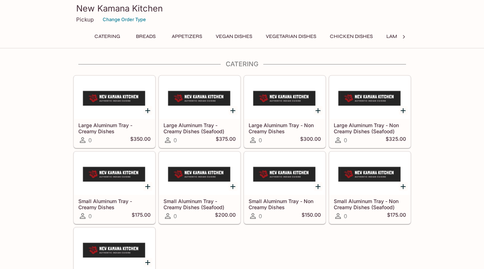
click at [175, 34] on button "Appetizers" at bounding box center [187, 36] width 38 height 10
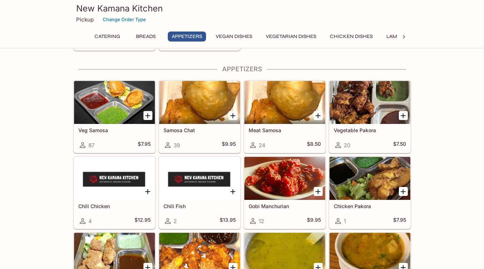
scroll to position [431, 0]
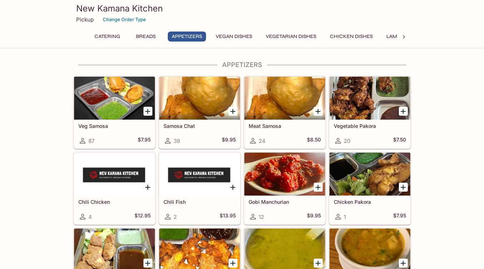
click at [406, 110] on icon "Add Vegetable Pakora" at bounding box center [403, 111] width 9 height 9
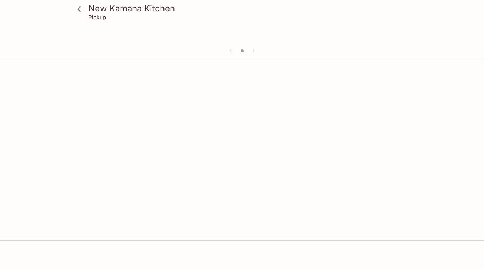
click at [83, 6] on icon at bounding box center [79, 9] width 13 height 13
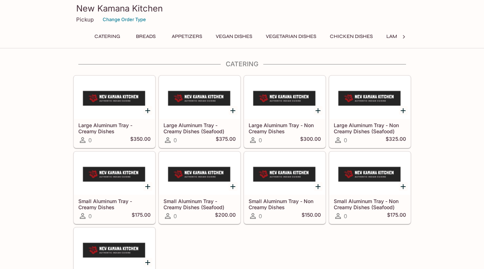
click at [192, 33] on button "Appetizers" at bounding box center [187, 36] width 38 height 10
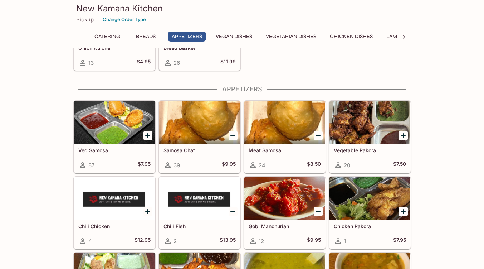
scroll to position [431, 0]
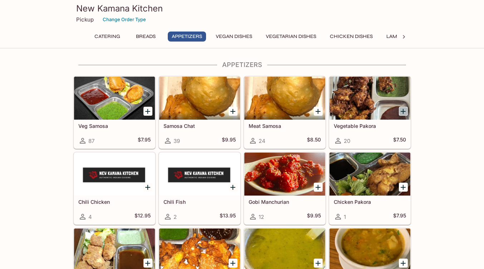
click at [404, 112] on icon "Add Vegetable Pakora" at bounding box center [403, 111] width 9 height 9
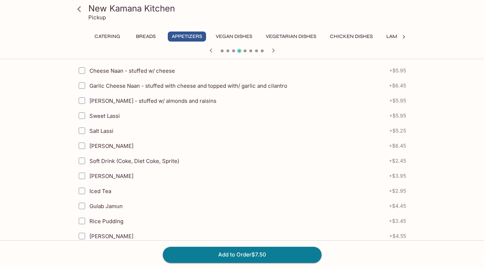
scroll to position [331, 0]
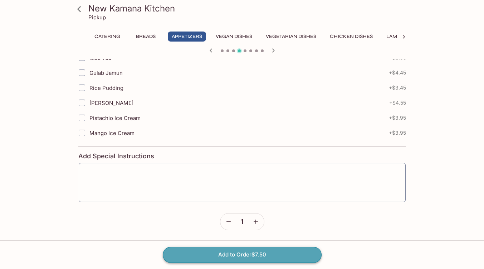
click at [246, 254] on button "Add to Order $7.50" at bounding box center [242, 254] width 159 height 16
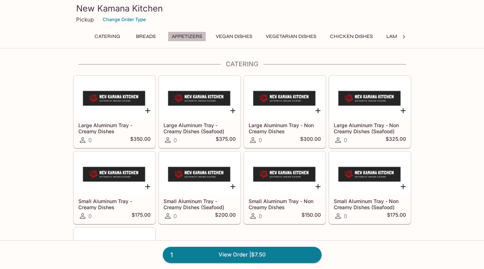
click at [195, 35] on button "Appetizers" at bounding box center [187, 36] width 38 height 10
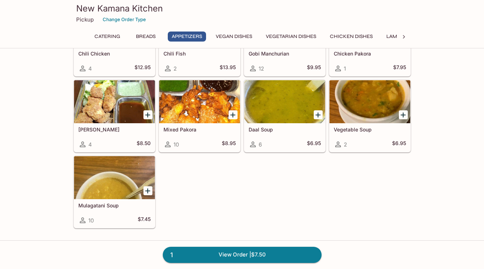
scroll to position [583, 0]
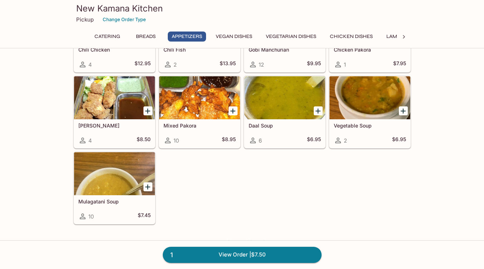
click at [279, 37] on button "Vegetarian Dishes" at bounding box center [291, 36] width 58 height 10
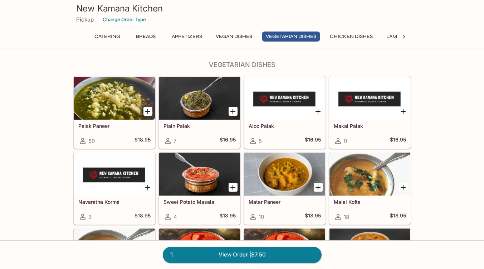
click at [144, 38] on button "Breads" at bounding box center [146, 36] width 32 height 10
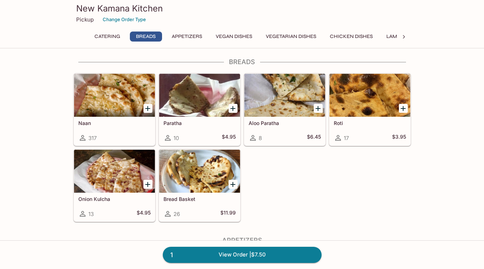
scroll to position [253, 0]
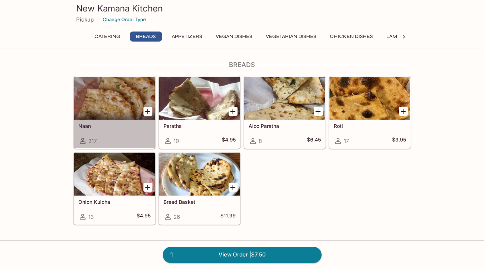
click at [126, 85] on div at bounding box center [114, 98] width 81 height 43
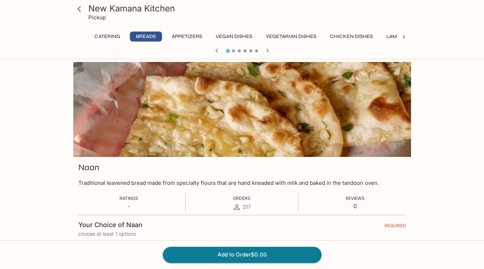
scroll to position [253, 0]
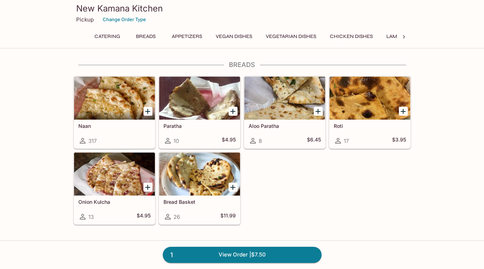
click at [299, 35] on button "Vegetarian Dishes" at bounding box center [291, 36] width 58 height 10
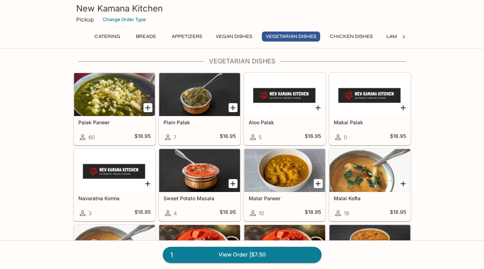
scroll to position [939, 0]
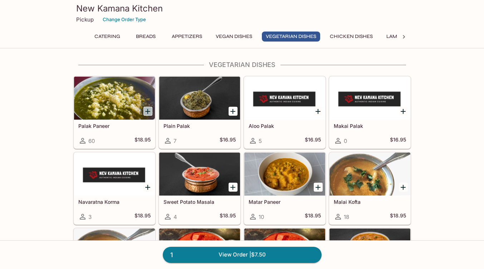
click at [146, 114] on icon "Add Palak Paneer" at bounding box center [147, 111] width 9 height 9
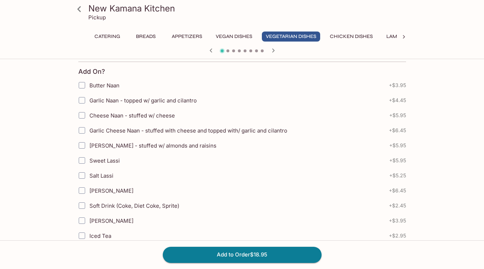
scroll to position [150, 0]
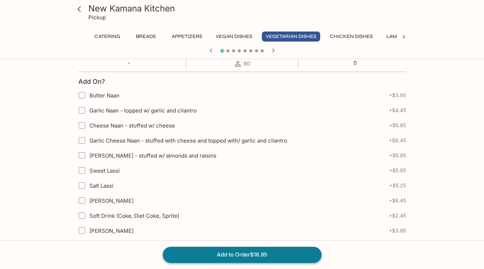
click at [247, 251] on button "Add to Order $18.95" at bounding box center [242, 254] width 159 height 16
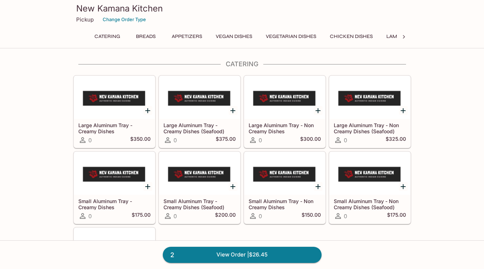
click at [141, 40] on button "Breads" at bounding box center [146, 36] width 32 height 10
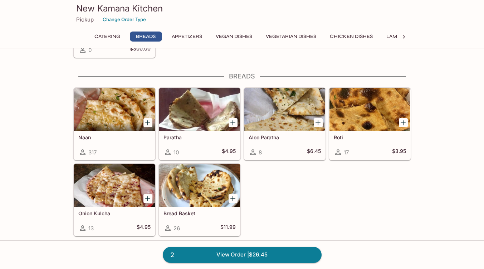
scroll to position [253, 0]
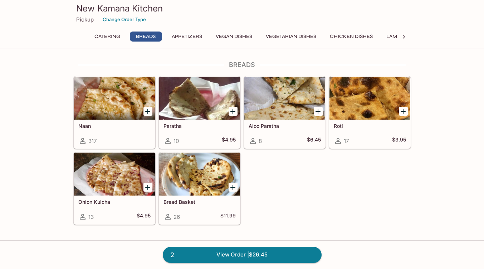
click at [114, 96] on div at bounding box center [114, 98] width 81 height 43
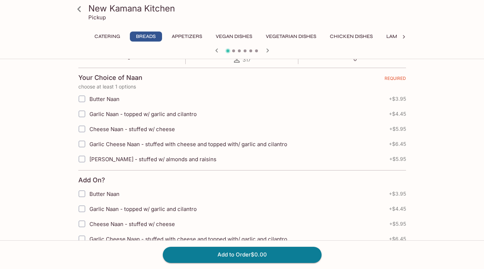
scroll to position [152, 0]
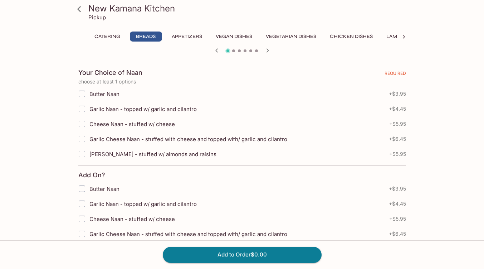
click at [350, 36] on button "Chicken Dishes" at bounding box center [351, 36] width 51 height 10
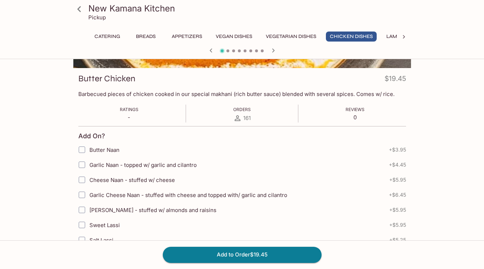
scroll to position [0, 0]
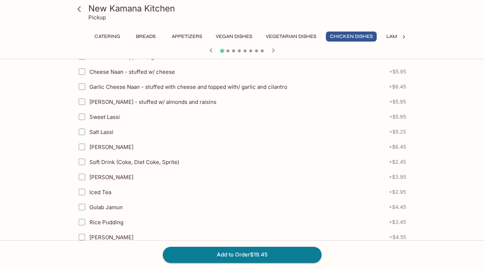
drag, startPoint x: 333, startPoint y: 136, endPoint x: 336, endPoint y: 130, distance: 6.4
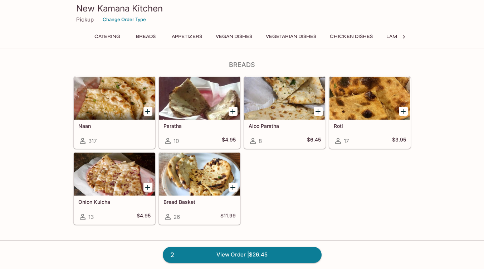
click at [352, 34] on button "Chicken Dishes" at bounding box center [351, 36] width 51 height 10
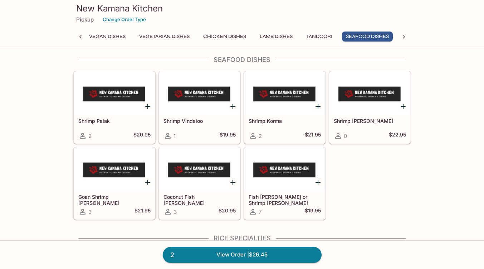
scroll to position [1805, 0]
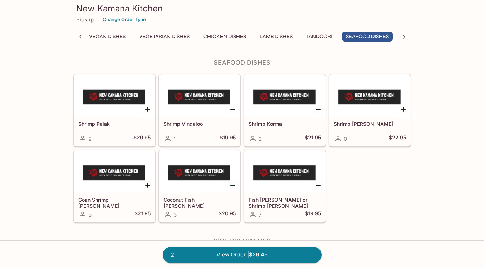
click at [318, 109] on icon "Add Shrimp Korma" at bounding box center [317, 109] width 5 height 5
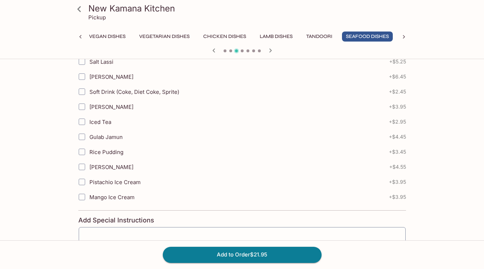
scroll to position [268, 0]
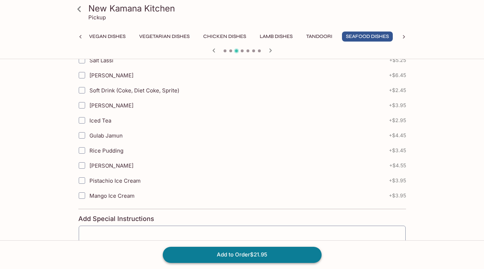
click at [282, 254] on button "Add to Order $21.95" at bounding box center [242, 254] width 159 height 16
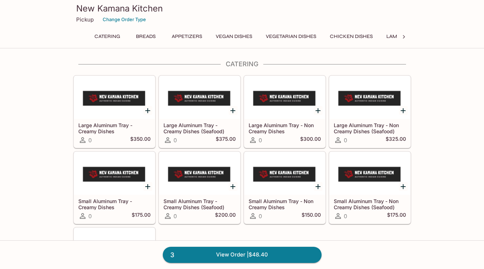
click at [344, 39] on button "Chicken Dishes" at bounding box center [351, 36] width 51 height 10
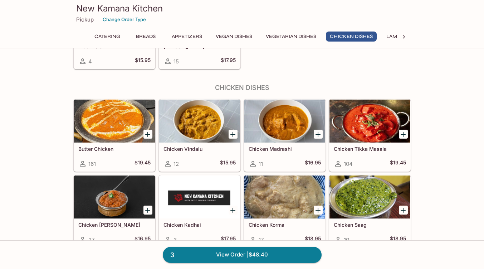
scroll to position [1269, 0]
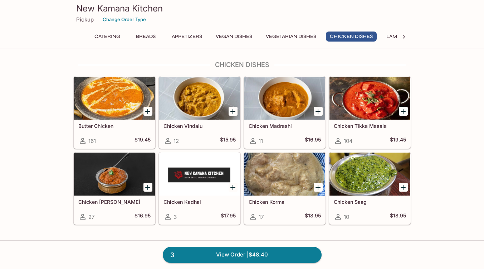
click at [212, 94] on div at bounding box center [199, 98] width 81 height 43
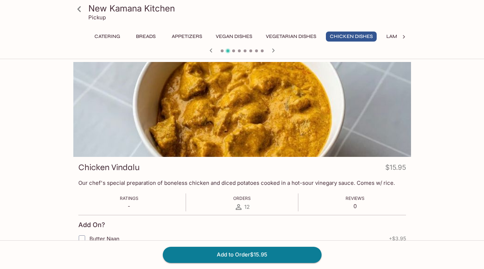
click at [403, 38] on icon at bounding box center [403, 36] width 7 height 7
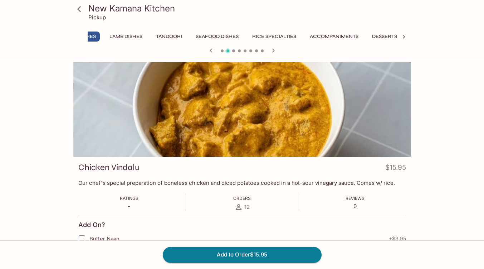
scroll to position [0, 297]
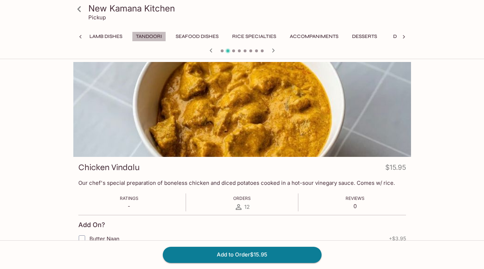
click at [157, 34] on button "Tandoori" at bounding box center [149, 36] width 34 height 10
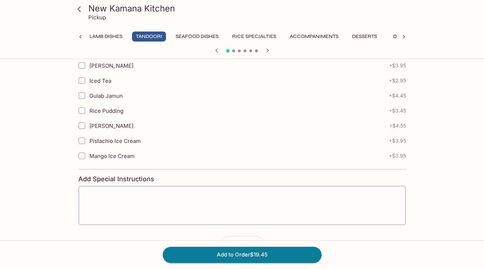
scroll to position [331, 0]
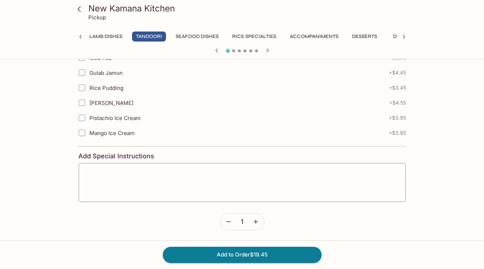
click at [243, 35] on button "Rice Specialties" at bounding box center [254, 36] width 52 height 10
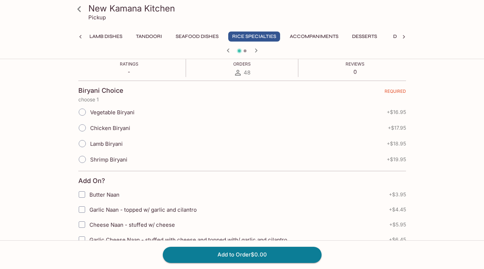
scroll to position [0, 0]
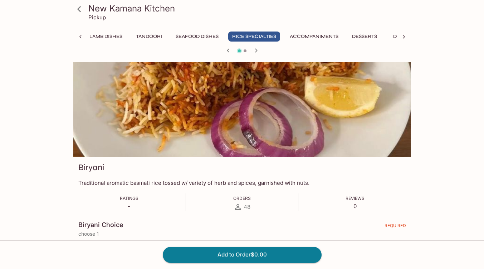
click at [80, 34] on icon at bounding box center [80, 36] width 7 height 7
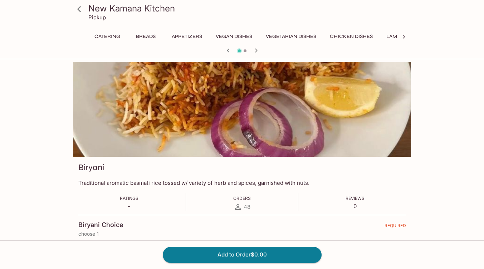
click at [76, 7] on icon at bounding box center [79, 9] width 13 height 13
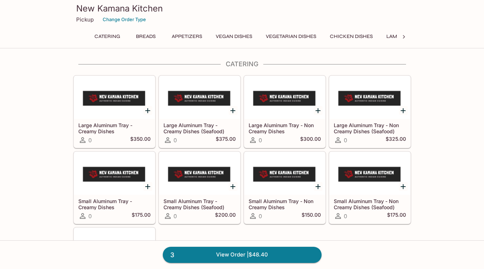
click at [404, 35] on icon at bounding box center [403, 36] width 7 height 7
click at [328, 37] on button "Accompaniments" at bounding box center [314, 36] width 56 height 10
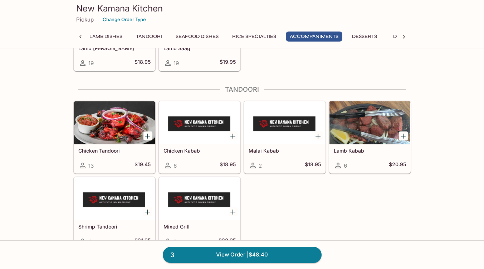
scroll to position [2083, 0]
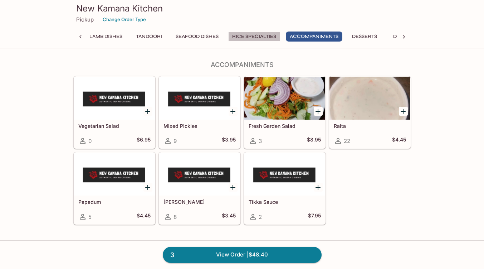
click at [251, 33] on button "Rice Specialties" at bounding box center [254, 36] width 52 height 10
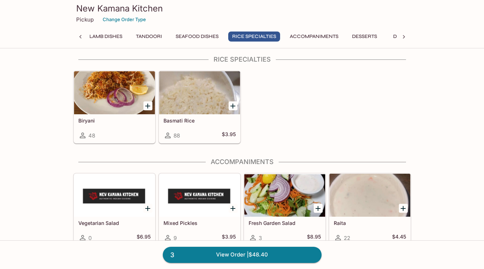
scroll to position [1981, 0]
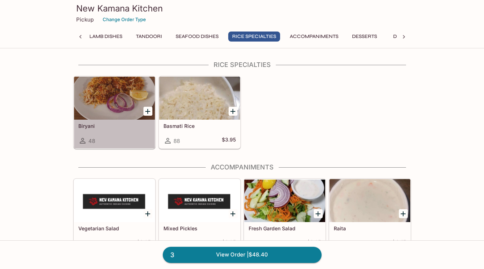
click at [121, 97] on div at bounding box center [114, 98] width 81 height 43
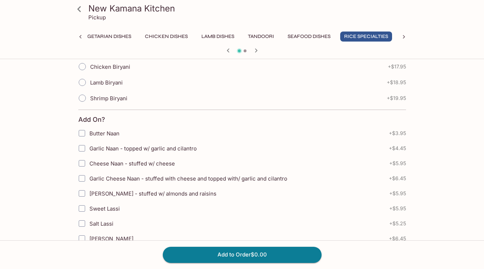
scroll to position [197, 0]
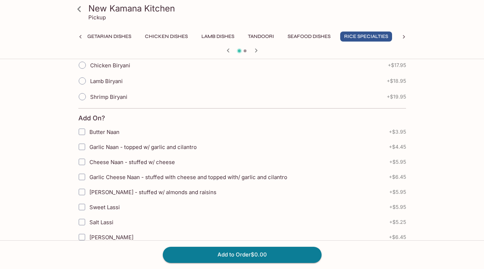
click at [79, 10] on icon at bounding box center [79, 9] width 4 height 6
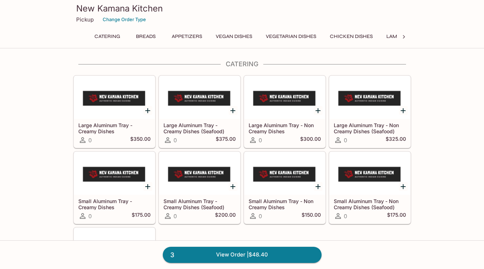
click at [402, 35] on icon at bounding box center [403, 36] width 7 height 7
click at [359, 41] on button "Desserts" at bounding box center [364, 36] width 33 height 10
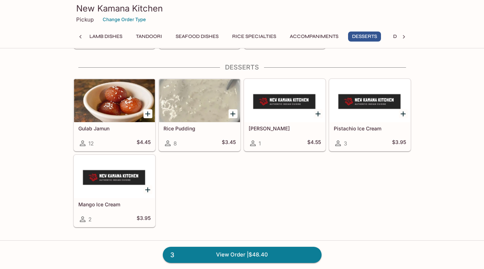
scroll to position [2261, 0]
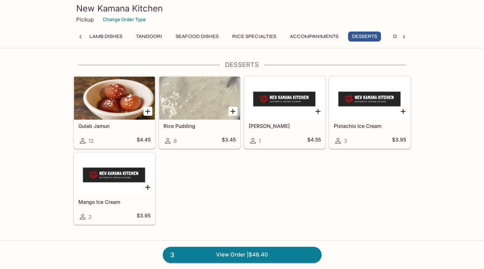
click at [213, 40] on button "Seafood Dishes" at bounding box center [197, 36] width 51 height 10
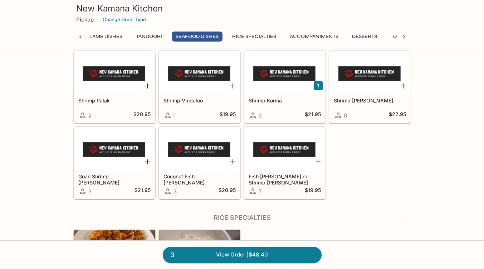
scroll to position [1803, 0]
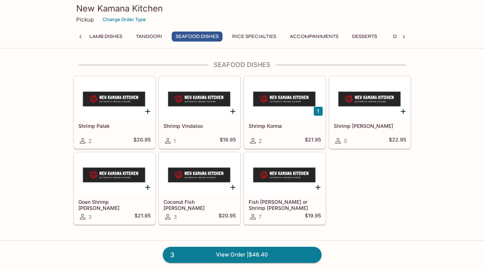
click at [140, 32] on button "Tandoori" at bounding box center [149, 36] width 34 height 10
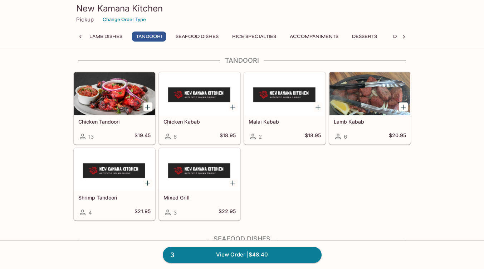
scroll to position [1625, 0]
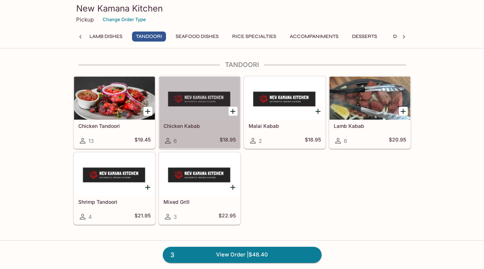
click at [212, 93] on div at bounding box center [199, 98] width 81 height 43
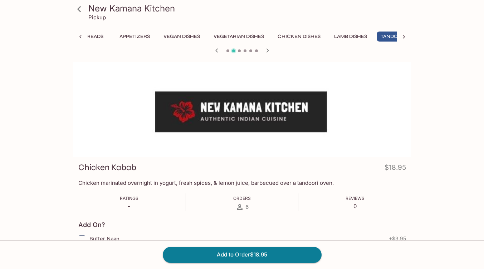
scroll to position [0, 69]
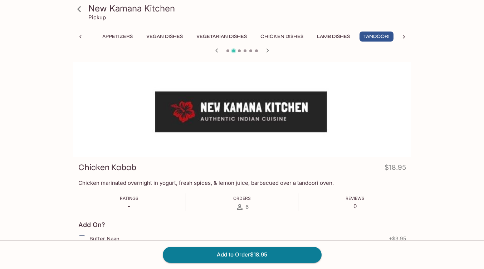
click at [80, 13] on icon at bounding box center [79, 9] width 13 height 13
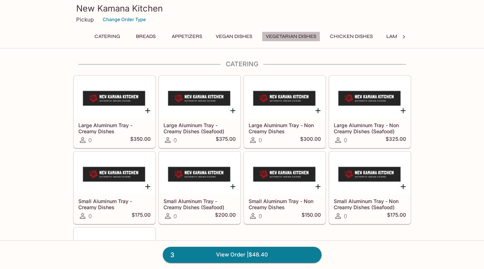
click at [293, 33] on button "Vegetarian Dishes" at bounding box center [291, 36] width 58 height 10
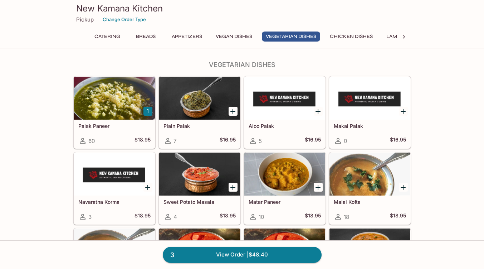
click at [340, 33] on button "Chicken Dishes" at bounding box center [351, 36] width 51 height 10
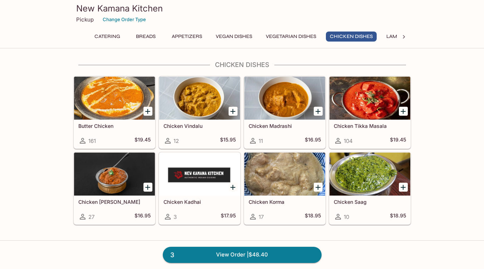
click at [387, 33] on button "Lamb Dishes" at bounding box center [402, 36] width 41 height 10
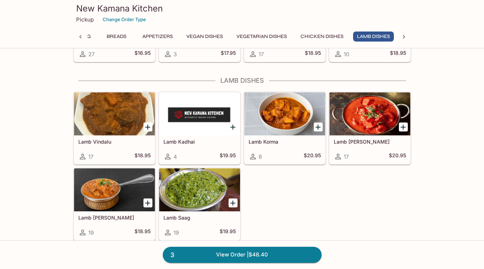
scroll to position [1447, 0]
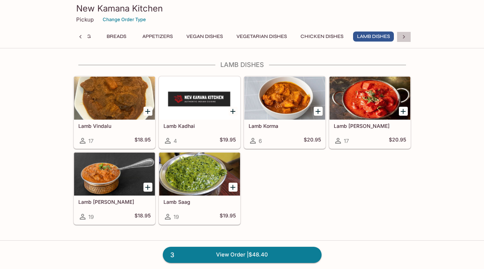
click at [403, 34] on icon at bounding box center [403, 36] width 7 height 7
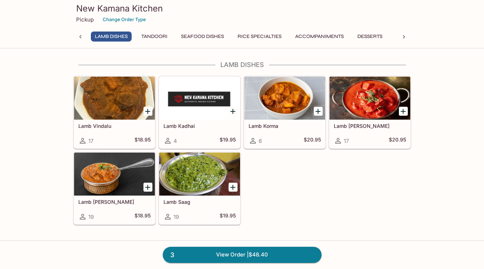
scroll to position [0, 325]
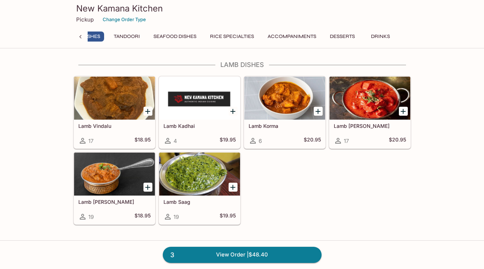
click at [125, 38] on button "Tandoori" at bounding box center [127, 36] width 34 height 10
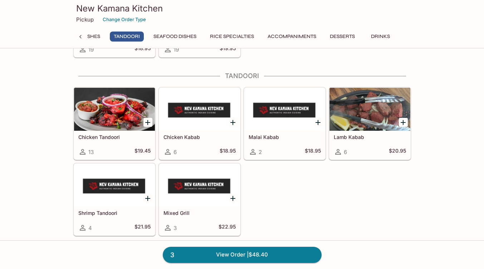
scroll to position [1625, 0]
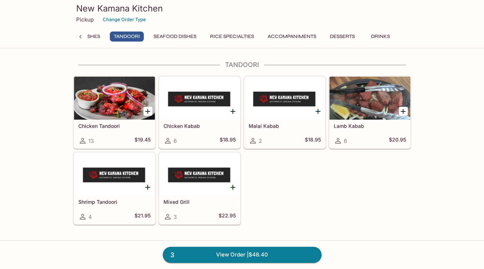
click at [206, 178] on div at bounding box center [199, 173] width 81 height 43
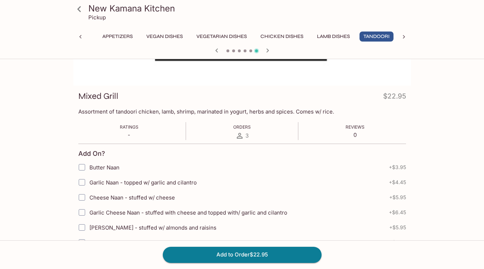
scroll to position [72, 0]
click at [277, 35] on button "Chicken Dishes" at bounding box center [281, 36] width 51 height 10
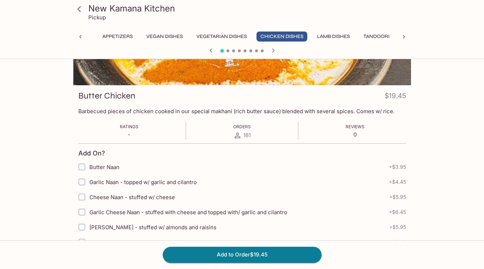
click at [77, 13] on icon at bounding box center [79, 9] width 13 height 13
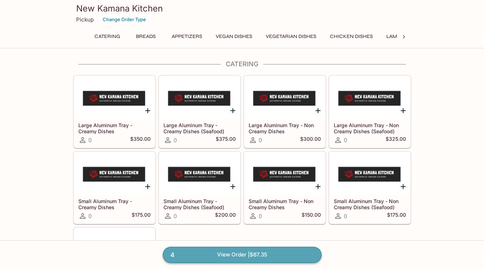
click at [271, 254] on link "4 View Order | $67.35" at bounding box center [242, 254] width 159 height 16
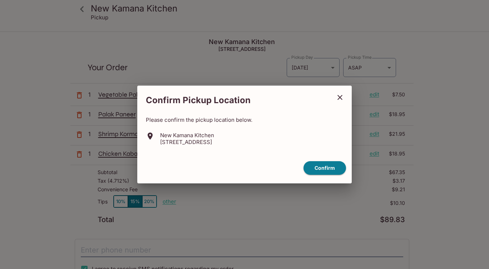
click at [214, 144] on p "760 Palani Ave, Honolulu, HI 96816" at bounding box center [187, 141] width 54 height 7
copy p "760 Palani Ave, Honolulu, HI 96816"
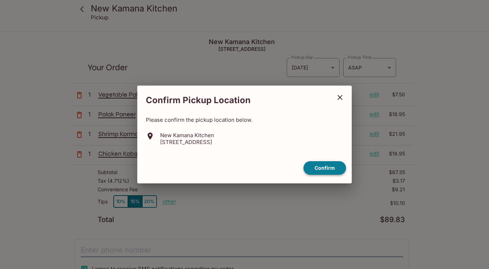
click at [332, 165] on button "Confirm" at bounding box center [325, 168] width 43 height 14
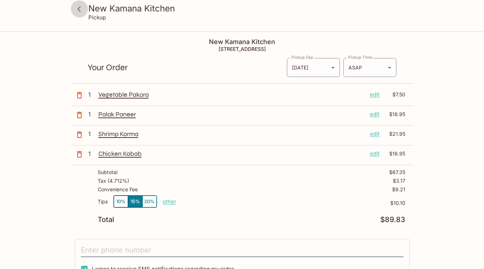
click at [74, 15] on icon at bounding box center [79, 9] width 13 height 13
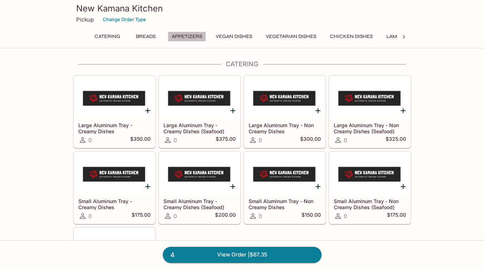
click at [178, 36] on button "Appetizers" at bounding box center [187, 36] width 38 height 10
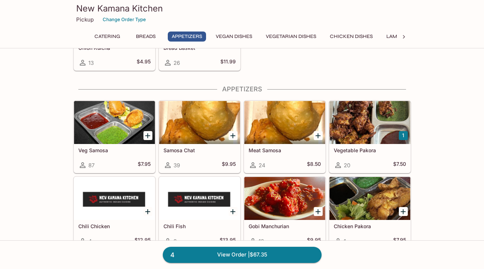
scroll to position [431, 0]
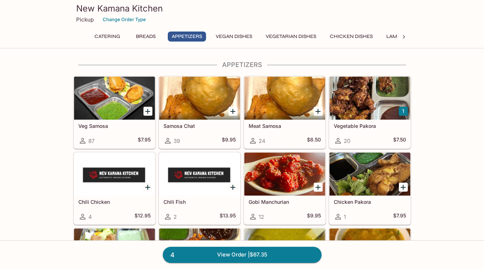
click at [198, 85] on div at bounding box center [199, 98] width 81 height 43
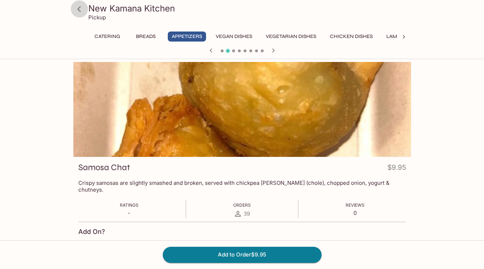
click at [86, 8] on link at bounding box center [79, 9] width 18 height 18
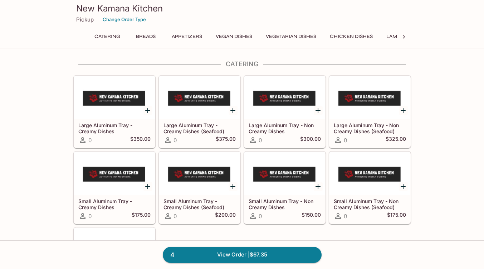
click at [182, 34] on button "Appetizers" at bounding box center [187, 36] width 38 height 10
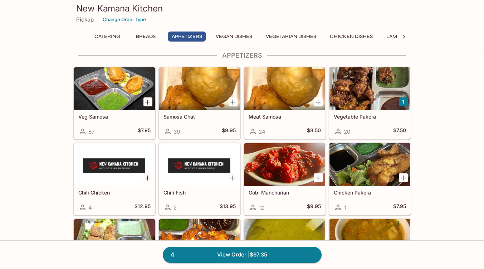
scroll to position [440, 0]
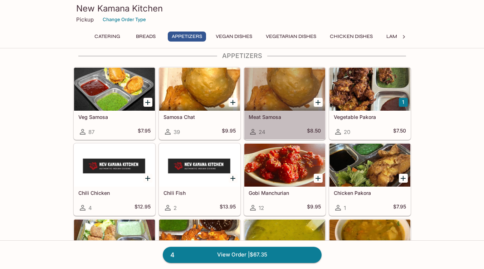
click at [295, 108] on div at bounding box center [284, 89] width 81 height 43
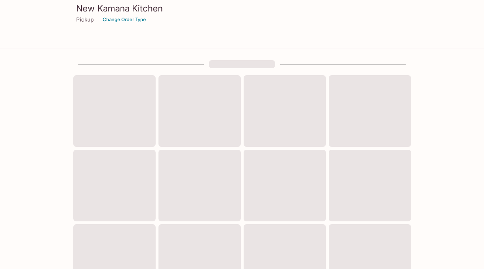
scroll to position [286, 0]
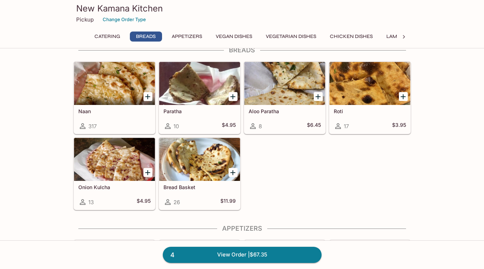
click at [176, 41] on button "Appetizers" at bounding box center [187, 36] width 38 height 10
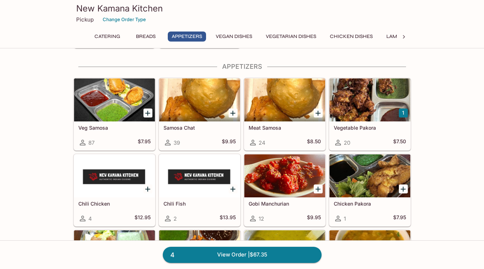
scroll to position [431, 0]
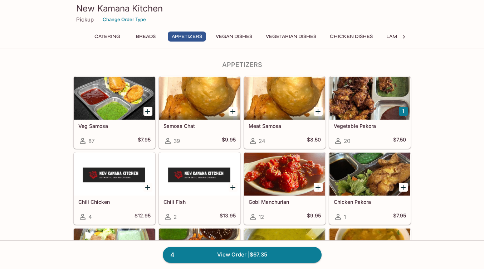
click at [199, 103] on div at bounding box center [199, 98] width 81 height 43
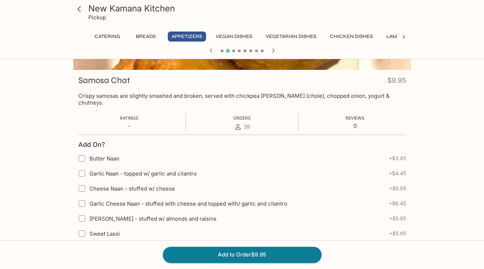
scroll to position [188, 0]
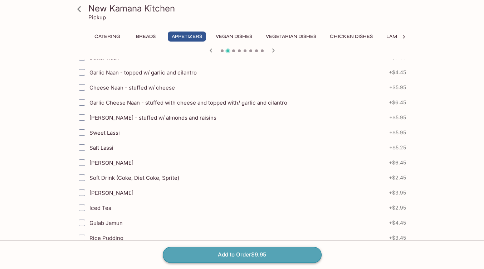
click at [226, 249] on button "Add to Order $9.95" at bounding box center [242, 254] width 159 height 16
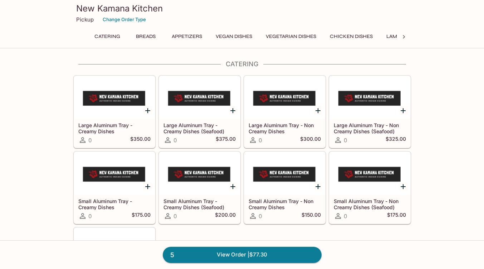
click at [178, 31] on button "Appetizers" at bounding box center [187, 36] width 38 height 10
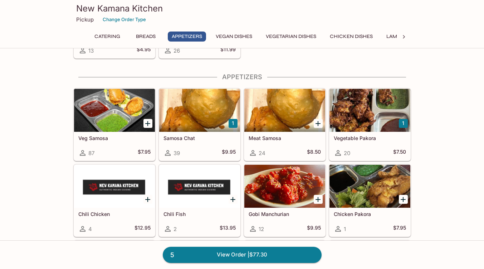
scroll to position [431, 0]
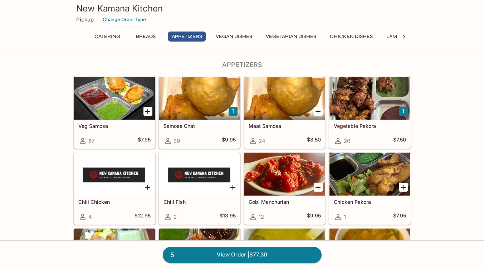
click at [139, 96] on div at bounding box center [114, 98] width 81 height 43
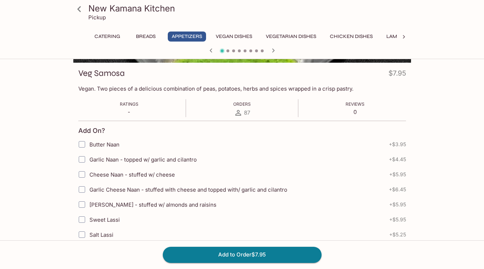
scroll to position [107, 0]
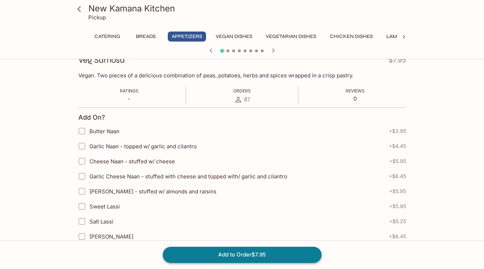
click at [223, 255] on button "Add to Order $7.95" at bounding box center [242, 254] width 159 height 16
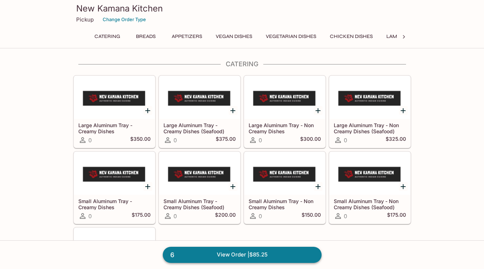
click at [257, 252] on link "6 View Order | $85.25" at bounding box center [242, 254] width 159 height 16
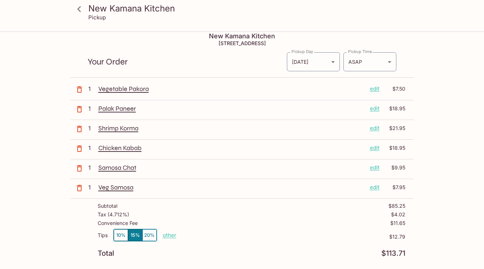
scroll to position [9, 0]
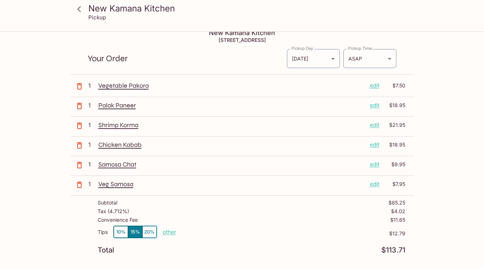
click at [80, 165] on icon "button" at bounding box center [79, 165] width 9 height 9
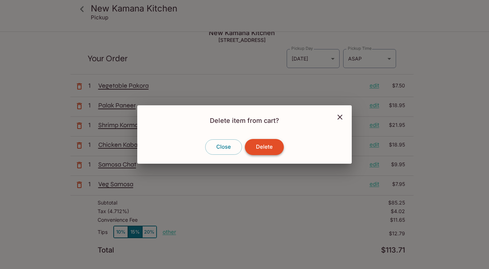
click at [264, 145] on button "Delete" at bounding box center [264, 147] width 39 height 16
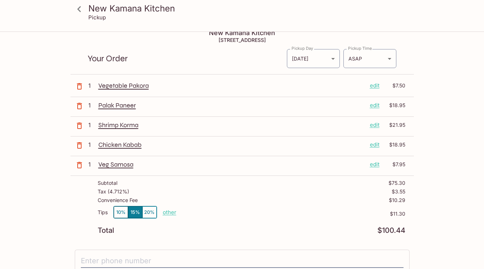
click at [104, 85] on p "Vegetable Pakora" at bounding box center [231, 86] width 266 height 8
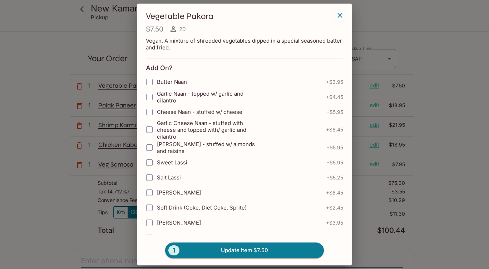
click at [336, 15] on icon "button" at bounding box center [340, 15] width 9 height 9
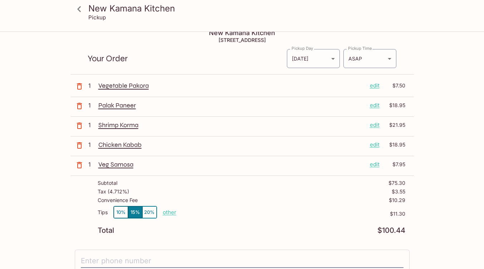
click at [89, 167] on p "1" at bounding box center [91, 164] width 7 height 8
click at [83, 11] on icon at bounding box center [79, 9] width 13 height 13
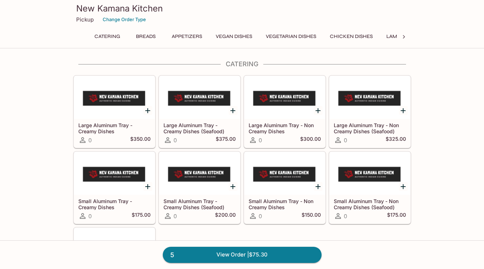
click at [186, 32] on button "Appetizers" at bounding box center [187, 36] width 38 height 10
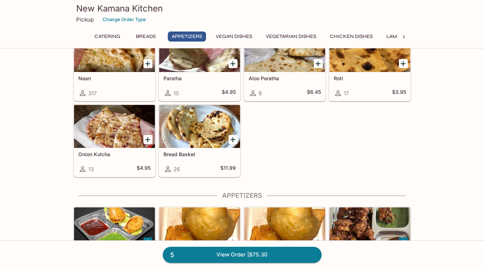
click at [227, 32] on button "Vegan Dishes" at bounding box center [234, 36] width 44 height 10
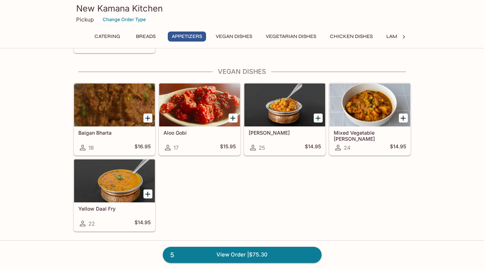
scroll to position [761, 0]
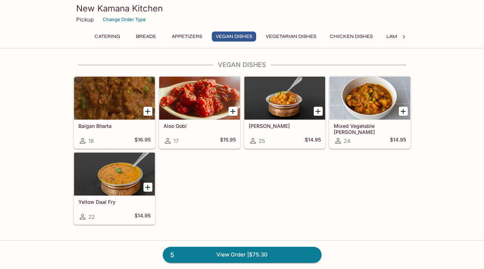
click at [262, 34] on div "Catering Breads Appetizers Vegan Dishes Vegetarian Dishes Chicken Dishes Lamb D…" at bounding box center [242, 36] width 309 height 10
click at [280, 34] on button "Vegetarian Dishes" at bounding box center [291, 36] width 58 height 10
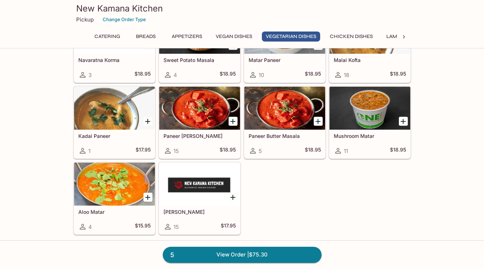
scroll to position [1064, 0]
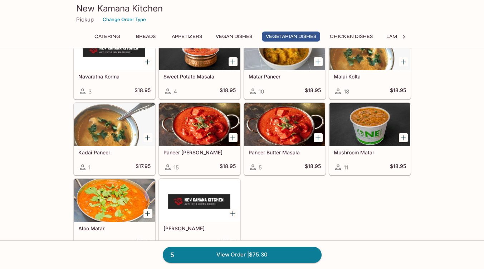
click at [352, 67] on div at bounding box center [369, 48] width 81 height 43
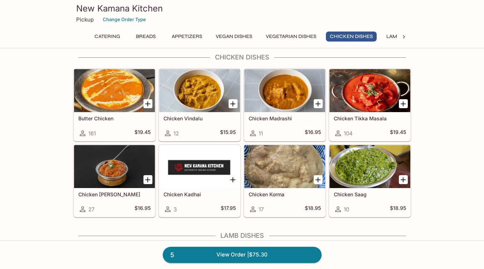
scroll to position [1278, 0]
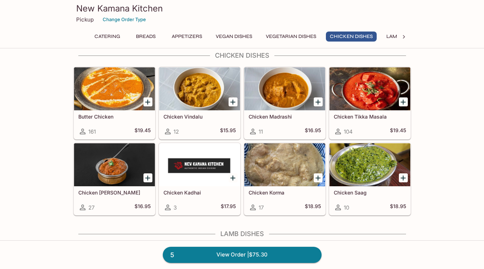
click at [293, 92] on div at bounding box center [284, 88] width 81 height 43
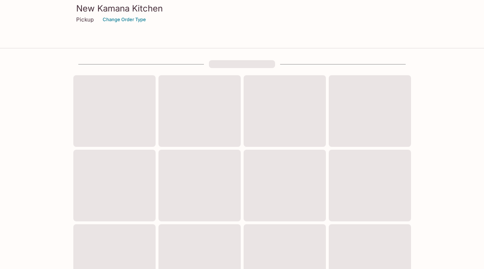
scroll to position [286, 0]
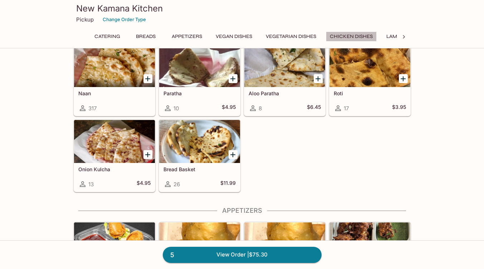
click at [345, 34] on button "Chicken Dishes" at bounding box center [351, 36] width 51 height 10
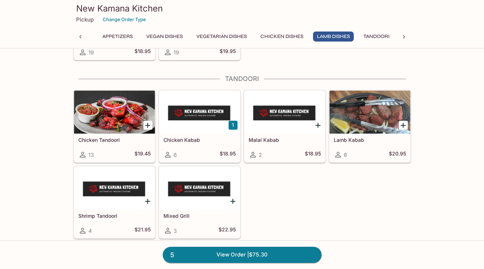
scroll to position [1608, 0]
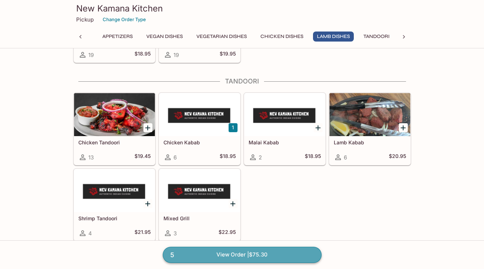
click at [231, 250] on link "5 View Order | $75.30" at bounding box center [242, 254] width 159 height 16
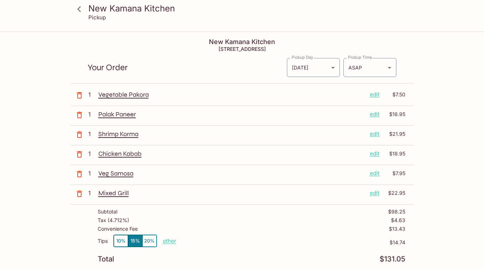
click at [374, 173] on p "edit" at bounding box center [375, 173] width 10 height 8
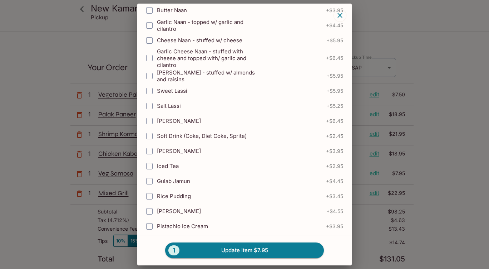
scroll to position [214, 0]
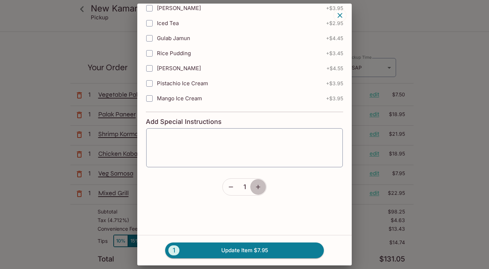
click at [253, 183] on button "button" at bounding box center [258, 186] width 16 height 16
click at [255, 188] on icon "button" at bounding box center [258, 186] width 7 height 7
click at [229, 189] on icon "button" at bounding box center [230, 186] width 7 height 7
click at [253, 245] on button "2 Update Item $15.90" at bounding box center [244, 250] width 159 height 16
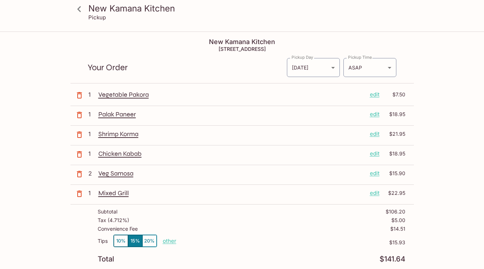
click at [77, 11] on icon at bounding box center [79, 9] width 13 height 13
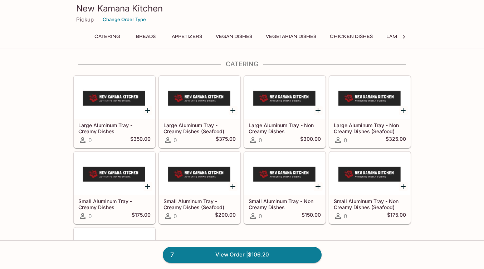
click at [339, 39] on button "Chicken Dishes" at bounding box center [351, 36] width 51 height 10
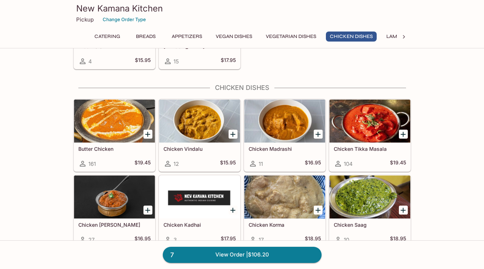
scroll to position [1269, 0]
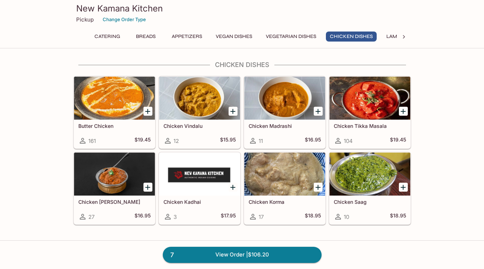
click at [403, 111] on icon "Add Chicken Tikka Masala" at bounding box center [402, 111] width 5 height 5
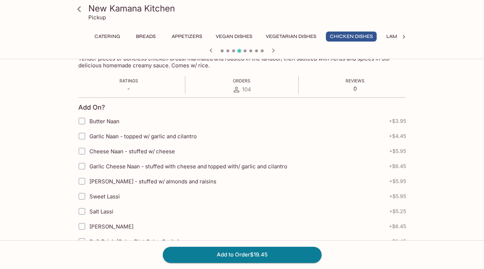
scroll to position [125, 0]
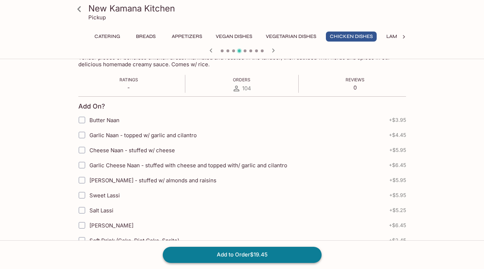
click at [213, 256] on button "Add to Order $19.45" at bounding box center [242, 254] width 159 height 16
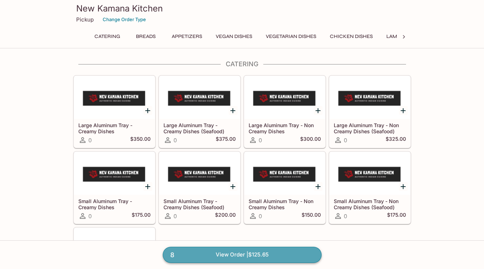
click at [233, 260] on link "8 View Order | $125.65" at bounding box center [242, 254] width 159 height 16
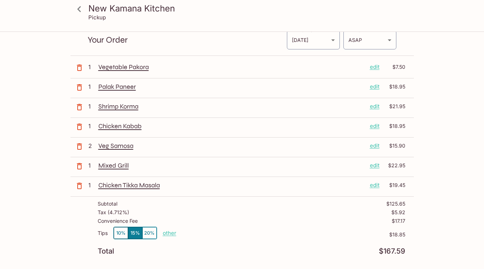
scroll to position [27, 0]
click at [83, 12] on icon at bounding box center [79, 9] width 13 height 13
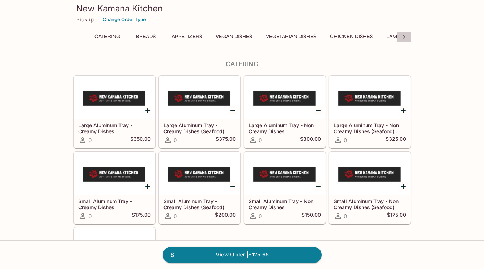
click at [408, 34] on div at bounding box center [404, 36] width 14 height 11
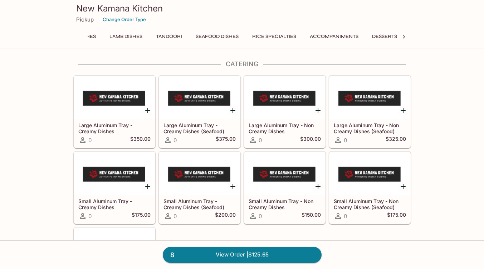
scroll to position [0, 297]
click at [152, 33] on button "Tandoori" at bounding box center [149, 36] width 34 height 10
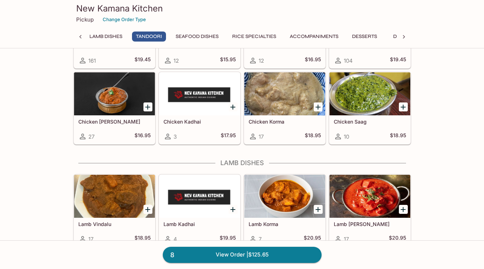
scroll to position [1625, 0]
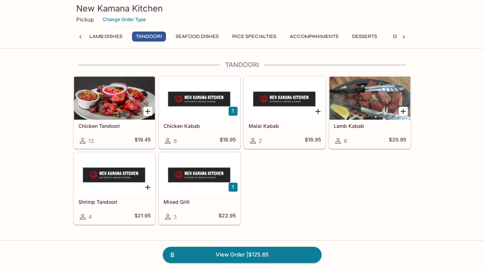
click at [149, 187] on icon "Add Shrimp Tandoori" at bounding box center [147, 187] width 5 height 5
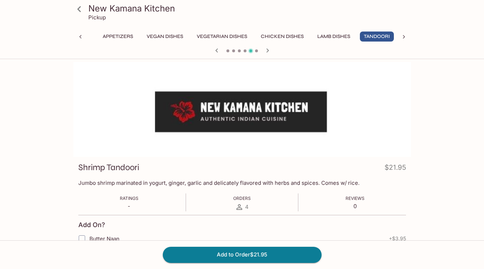
scroll to position [0, 69]
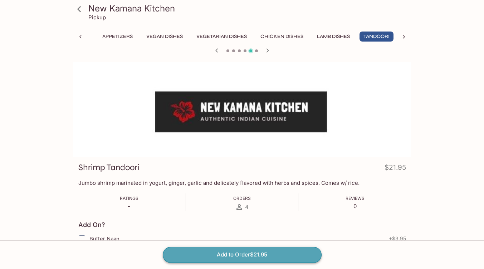
click at [251, 255] on button "Add to Order $21.95" at bounding box center [242, 254] width 159 height 16
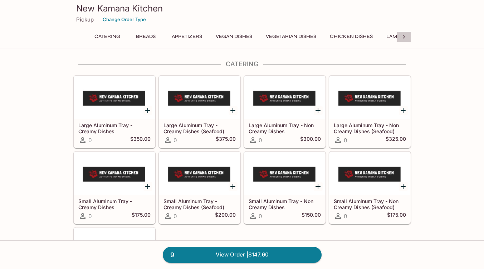
click at [405, 39] on icon at bounding box center [403, 36] width 7 height 7
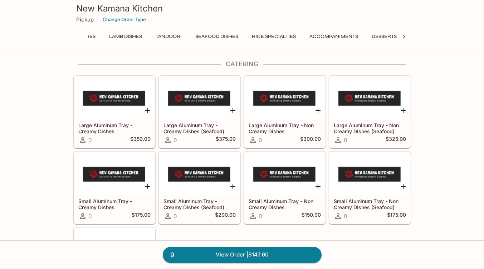
scroll to position [0, 297]
click at [159, 38] on button "Tandoori" at bounding box center [149, 36] width 34 height 10
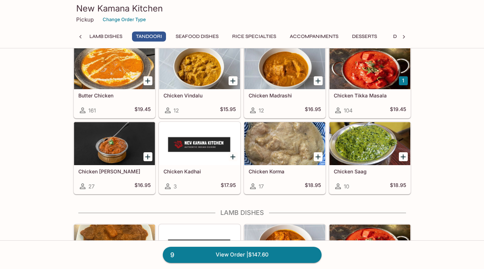
scroll to position [1625, 0]
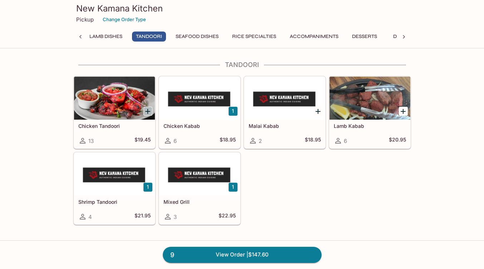
click at [148, 112] on icon "Add Chicken Tandoori" at bounding box center [147, 111] width 5 height 5
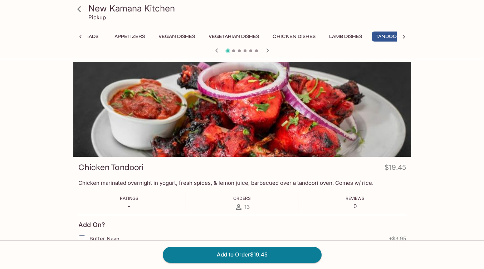
scroll to position [0, 69]
click at [261, 257] on button "Add to Order $19.45" at bounding box center [242, 254] width 159 height 16
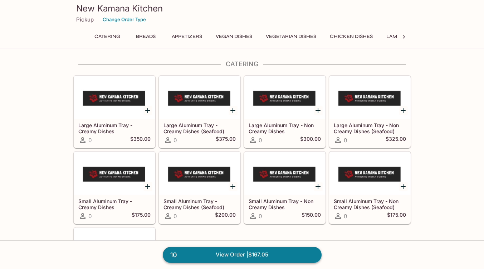
click at [256, 260] on link "10 View Order | $167.05" at bounding box center [242, 254] width 159 height 16
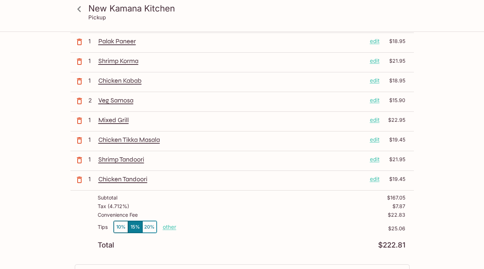
scroll to position [89, 0]
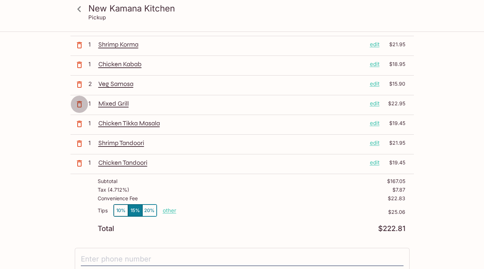
click at [82, 104] on icon "button" at bounding box center [79, 104] width 9 height 9
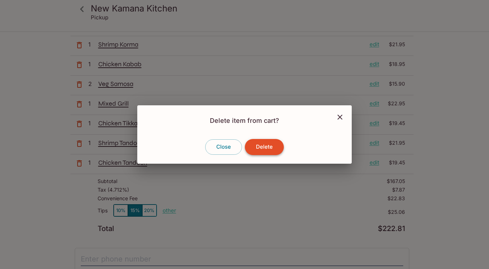
click at [266, 146] on button "Delete" at bounding box center [264, 147] width 39 height 16
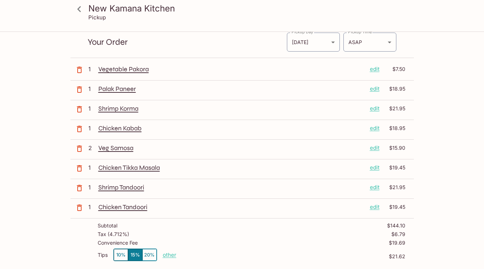
scroll to position [18, 0]
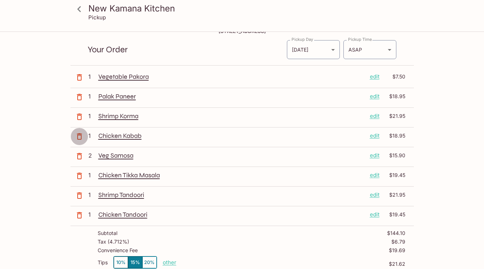
click at [80, 138] on icon "button" at bounding box center [79, 136] width 9 height 9
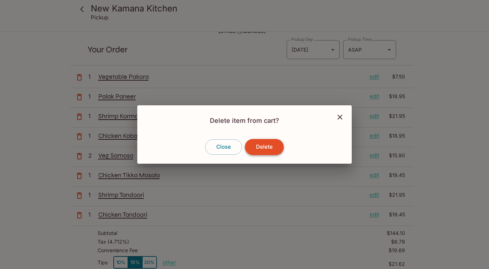
click at [250, 149] on button "Delete" at bounding box center [264, 147] width 39 height 16
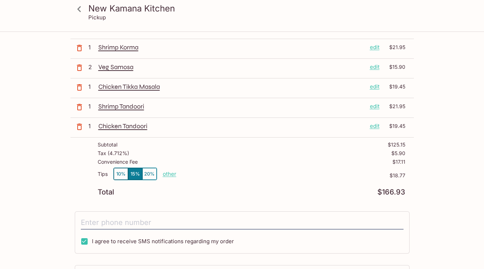
scroll to position [116, 0]
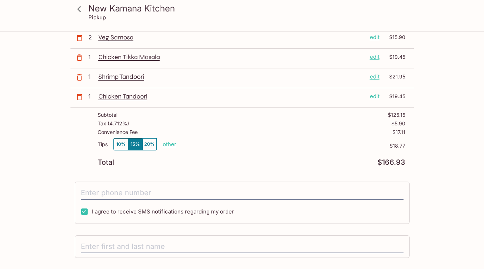
click at [168, 144] on p "other" at bounding box center [170, 144] width 14 height 7
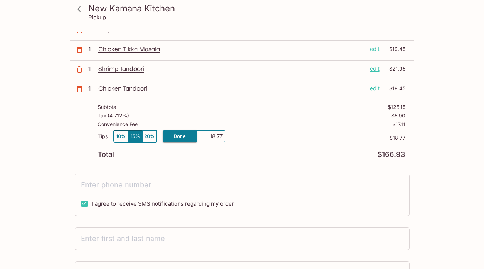
scroll to position [125, 0]
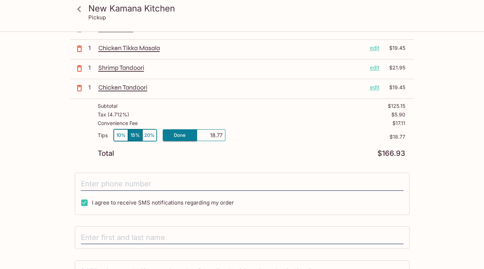
click at [208, 135] on input "18.77" at bounding box center [211, 135] width 23 height 8
type input "0.00"
click at [269, 147] on div "Tips 10% 15% 20% other $0.00" at bounding box center [252, 139] width 308 height 21
click at [129, 122] on p "Convenience Fee" at bounding box center [118, 123] width 40 height 6
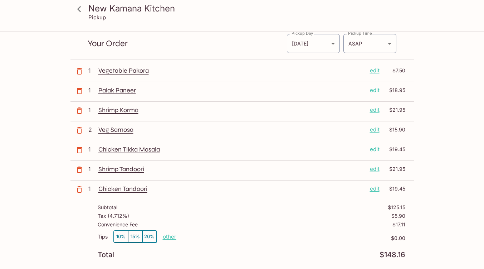
scroll to position [24, 0]
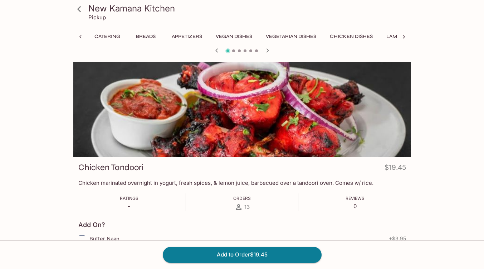
scroll to position [0, 69]
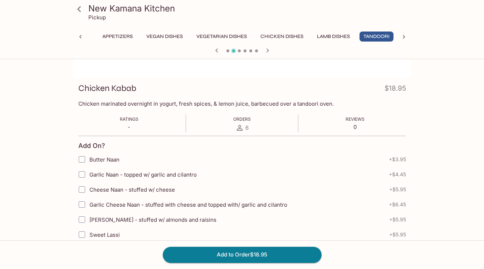
scroll to position [80, 0]
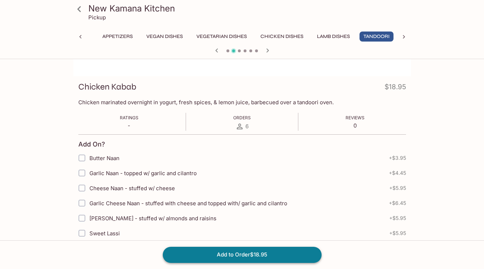
click at [251, 256] on button "Add to Order $18.95" at bounding box center [242, 254] width 159 height 16
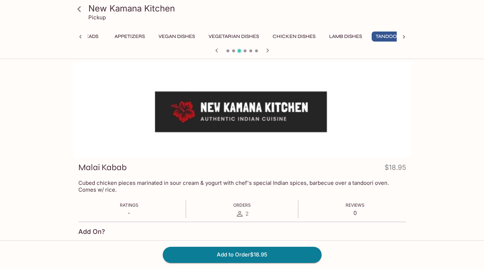
scroll to position [0, 69]
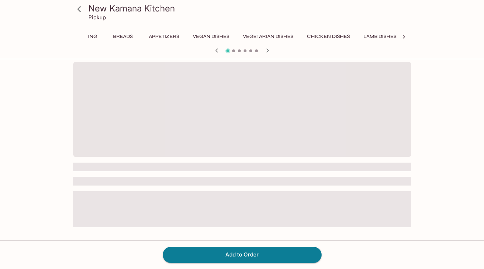
scroll to position [0, 69]
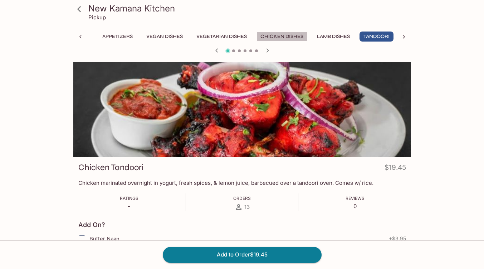
click at [280, 37] on button "Chicken Dishes" at bounding box center [281, 36] width 51 height 10
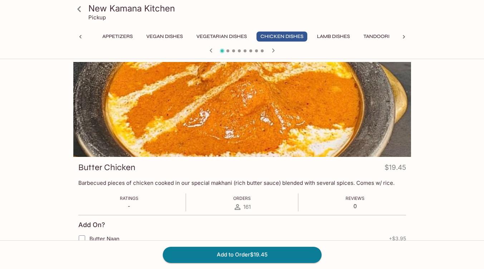
click at [83, 10] on icon at bounding box center [79, 9] width 13 height 13
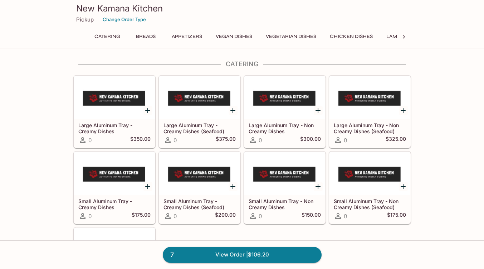
click at [402, 37] on icon at bounding box center [403, 36] width 7 height 7
drag, startPoint x: 169, startPoint y: 33, endPoint x: 164, endPoint y: 33, distance: 4.3
click at [164, 33] on button "Tandoori" at bounding box center [149, 36] width 34 height 10
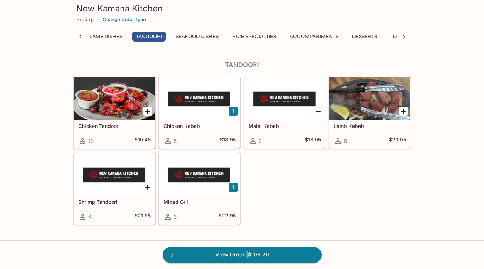
scroll to position [0, 296]
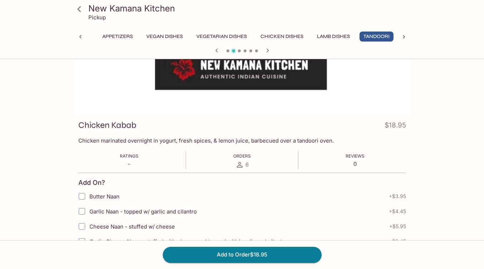
scroll to position [45, 0]
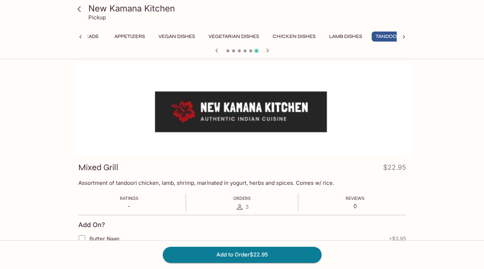
scroll to position [0, 69]
click at [81, 8] on icon at bounding box center [79, 9] width 13 height 13
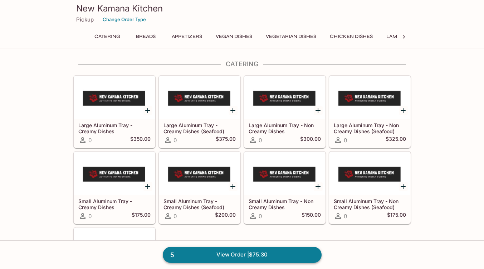
click at [261, 254] on link "5 View Order | $75.30" at bounding box center [242, 254] width 159 height 16
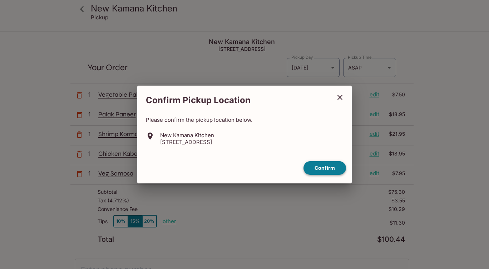
click at [329, 168] on button "Confirm" at bounding box center [325, 168] width 43 height 14
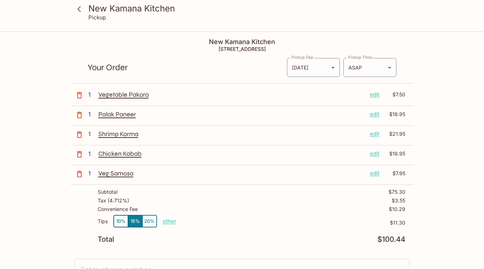
click at [80, 10] on icon at bounding box center [79, 9] width 13 height 13
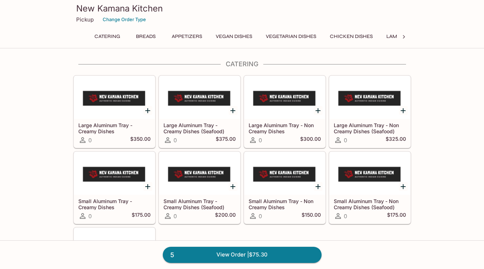
click at [404, 40] on icon at bounding box center [403, 36] width 7 height 7
click at [150, 40] on button "Tandoori" at bounding box center [149, 36] width 34 height 10
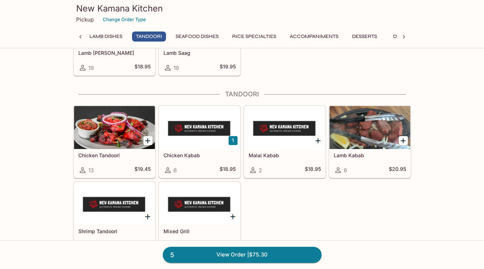
scroll to position [1625, 0]
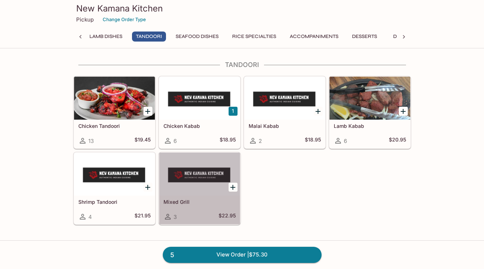
click at [201, 188] on div at bounding box center [199, 173] width 81 height 43
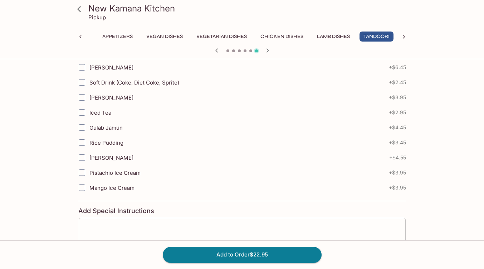
scroll to position [295, 0]
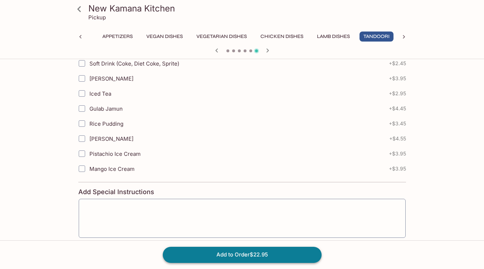
click at [256, 256] on button "Add to Order $22.95" at bounding box center [242, 254] width 159 height 16
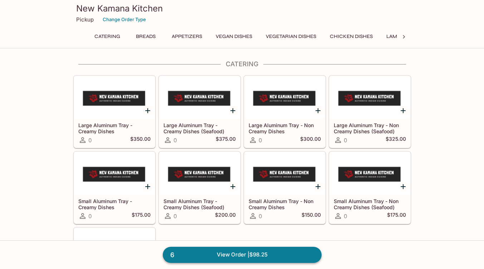
click at [243, 261] on link "6 View Order | $98.25" at bounding box center [242, 254] width 159 height 16
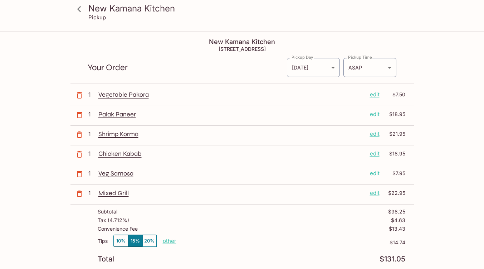
click at [85, 6] on icon at bounding box center [79, 9] width 13 height 13
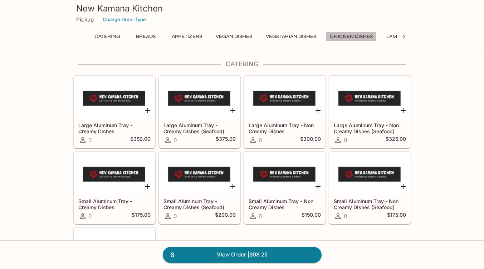
click at [363, 35] on button "Chicken Dishes" at bounding box center [351, 36] width 51 height 10
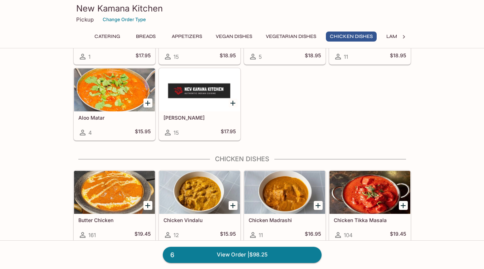
scroll to position [1269, 0]
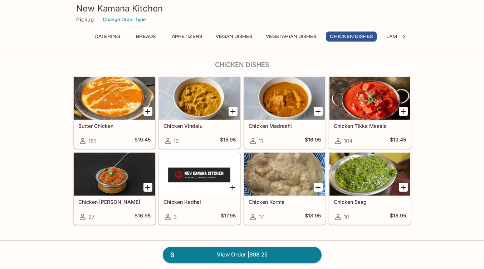
click at [404, 33] on div at bounding box center [404, 36] width 14 height 11
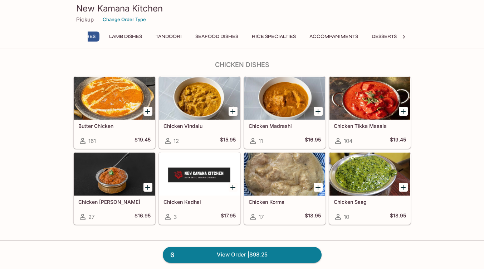
scroll to position [0, 297]
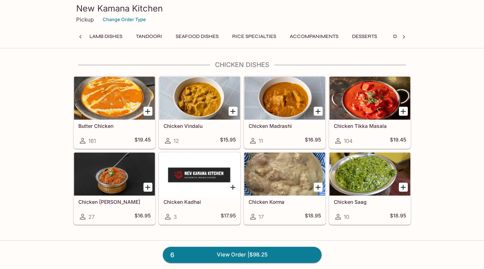
click at [147, 34] on button "Tandoori" at bounding box center [149, 36] width 34 height 10
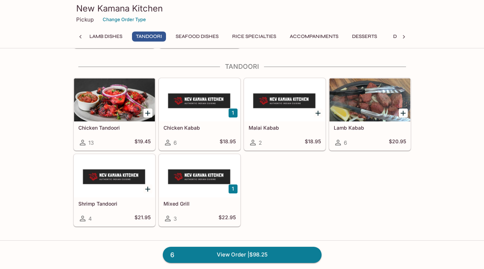
scroll to position [1625, 0]
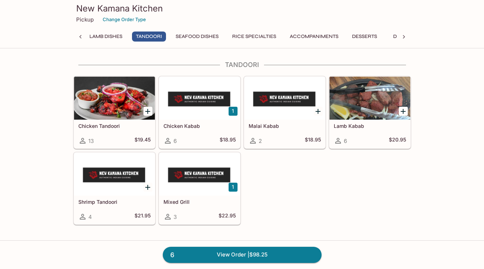
click at [114, 110] on div at bounding box center [114, 98] width 81 height 43
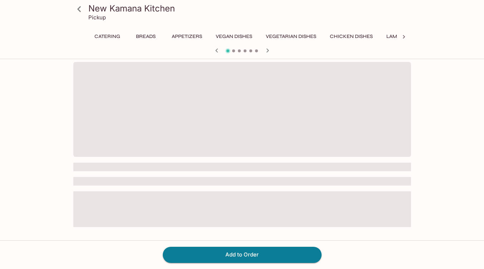
scroll to position [0, 69]
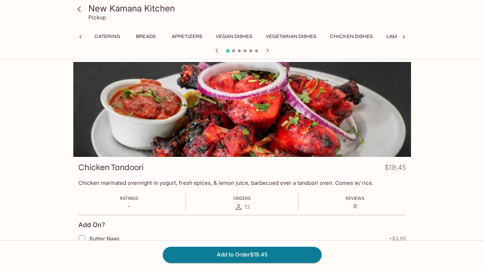
scroll to position [0, 69]
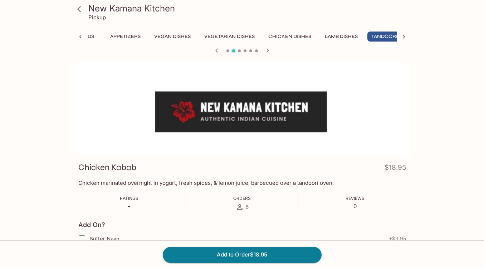
scroll to position [0, 69]
